Goal: Browse casually

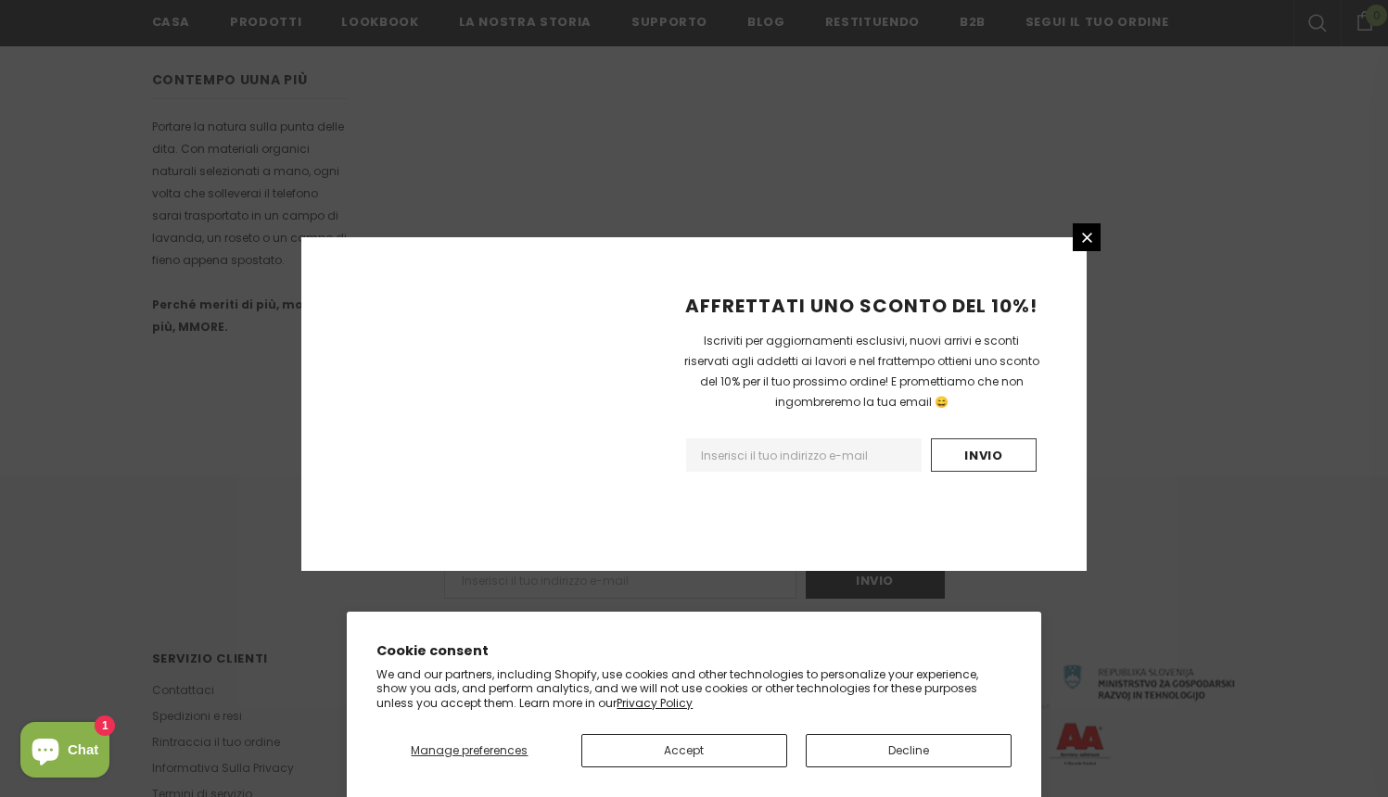
scroll to position [1104, 0]
